Goal: Use online tool/utility

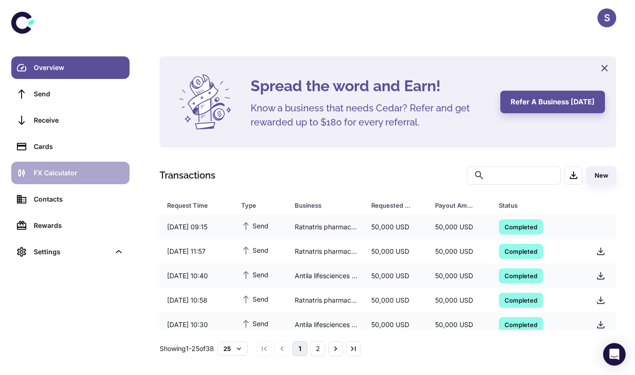
click at [63, 165] on link "FX Calculator" at bounding box center [70, 172] width 118 height 23
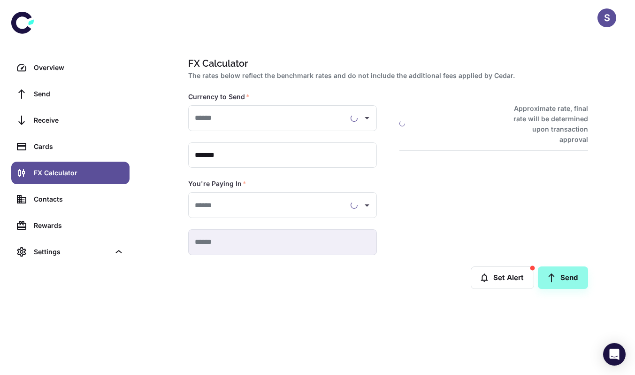
type input "**********"
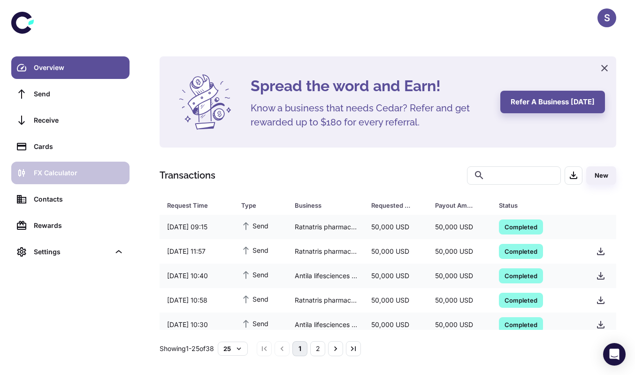
click at [44, 172] on div "FX Calculator" at bounding box center [79, 173] width 90 height 10
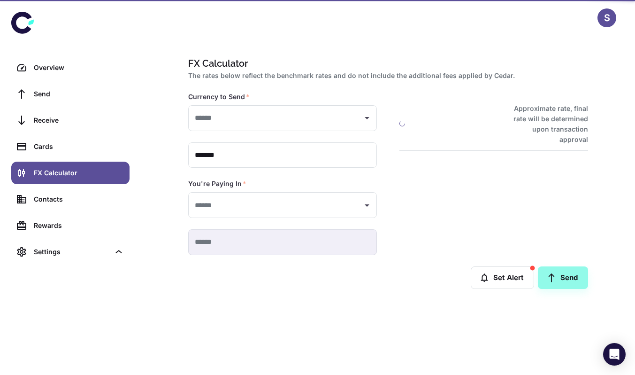
type input "**********"
